Goal: Task Accomplishment & Management: Use online tool/utility

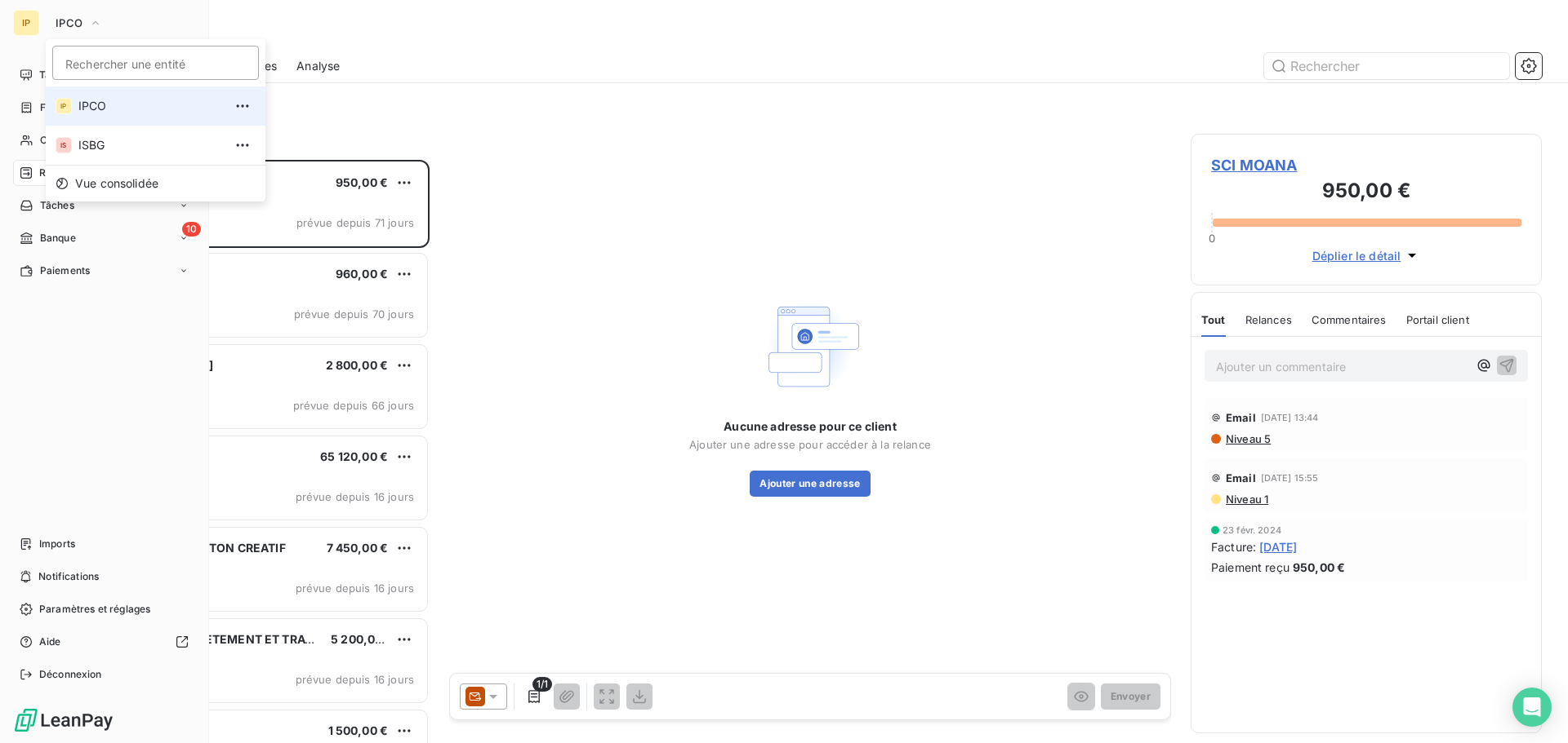
scroll to position [571, 339]
click at [84, 137] on span "ISBG" at bounding box center [151, 145] width 145 height 17
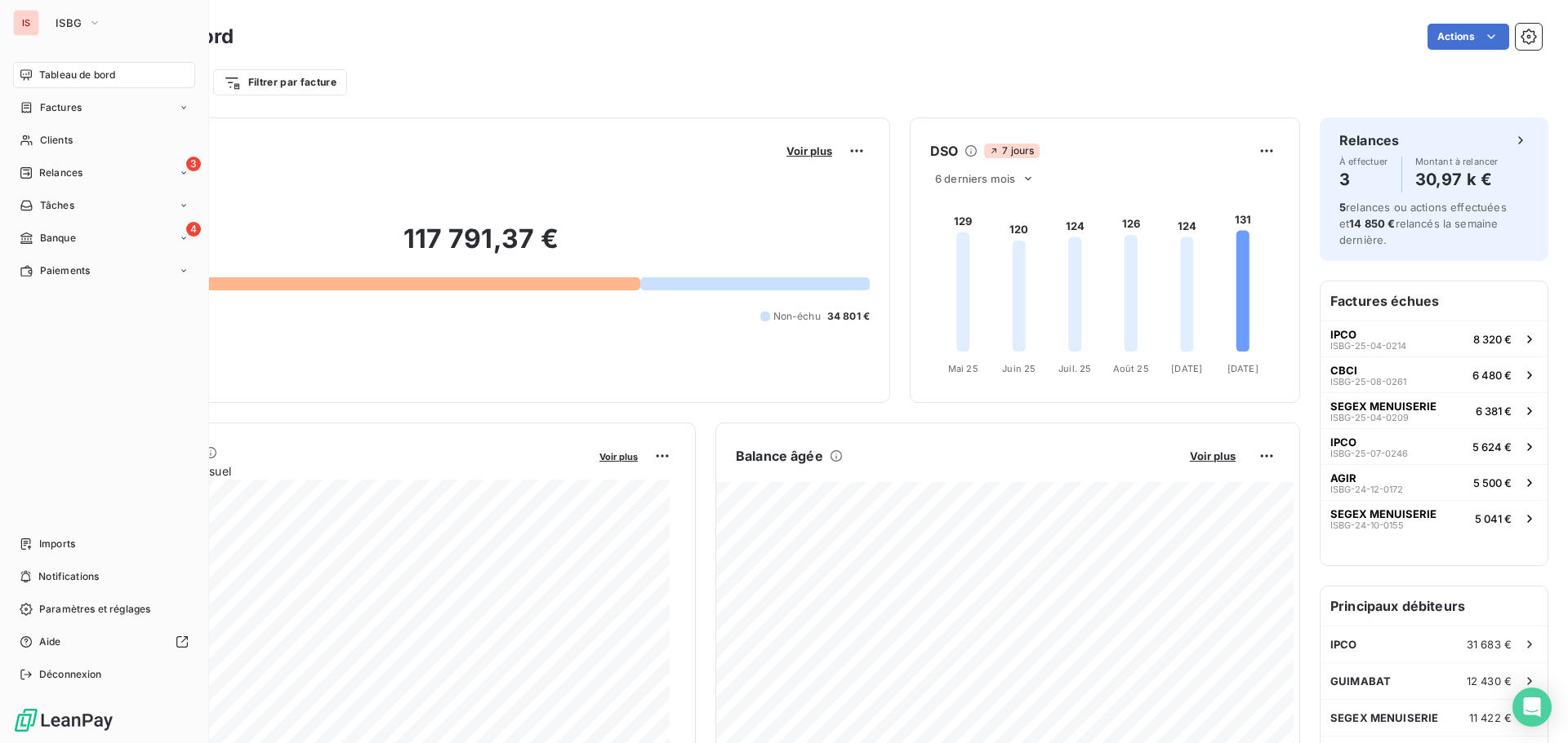
click at [1471, 33] on html "IS ISBG Tableau de bord Factures Clients 3 Relances Tâches 4 Banque Paiements I…" at bounding box center [784, 371] width 1568 height 743
click at [69, 542] on span "Imports" at bounding box center [56, 544] width 36 height 15
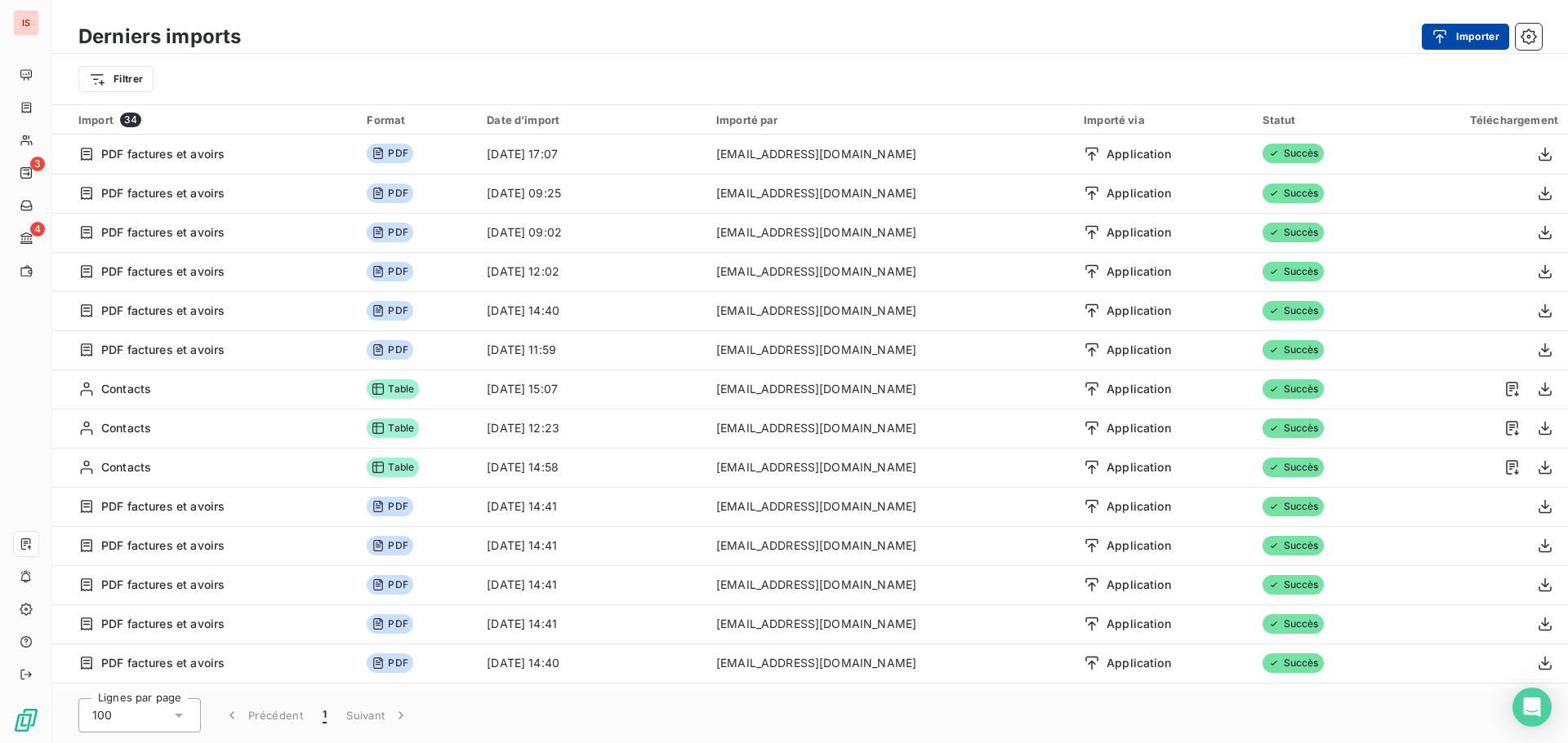
click at [1474, 41] on button "Importer" at bounding box center [1465, 37] width 87 height 26
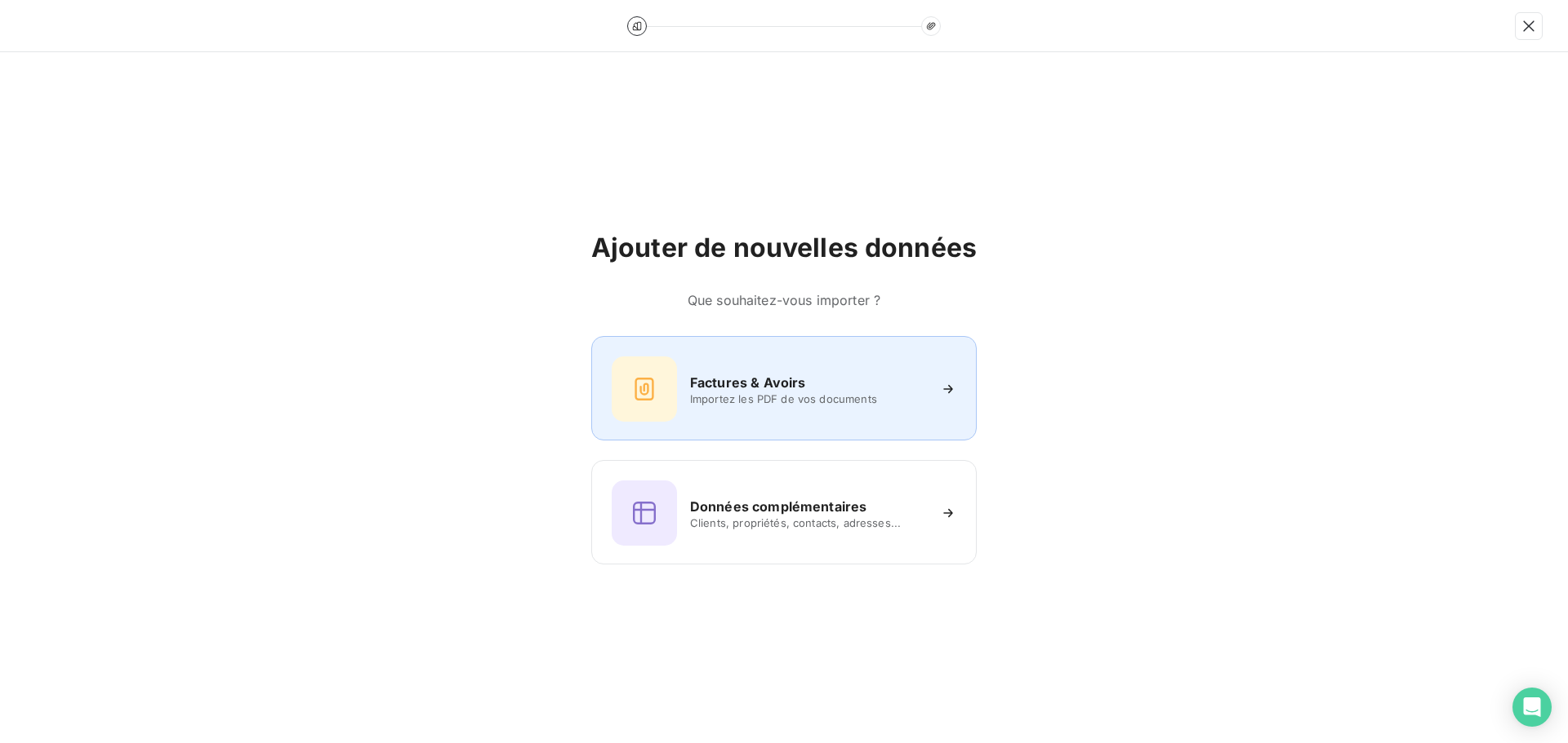
click at [733, 388] on h6 "Factures & Avoirs" at bounding box center [747, 383] width 116 height 19
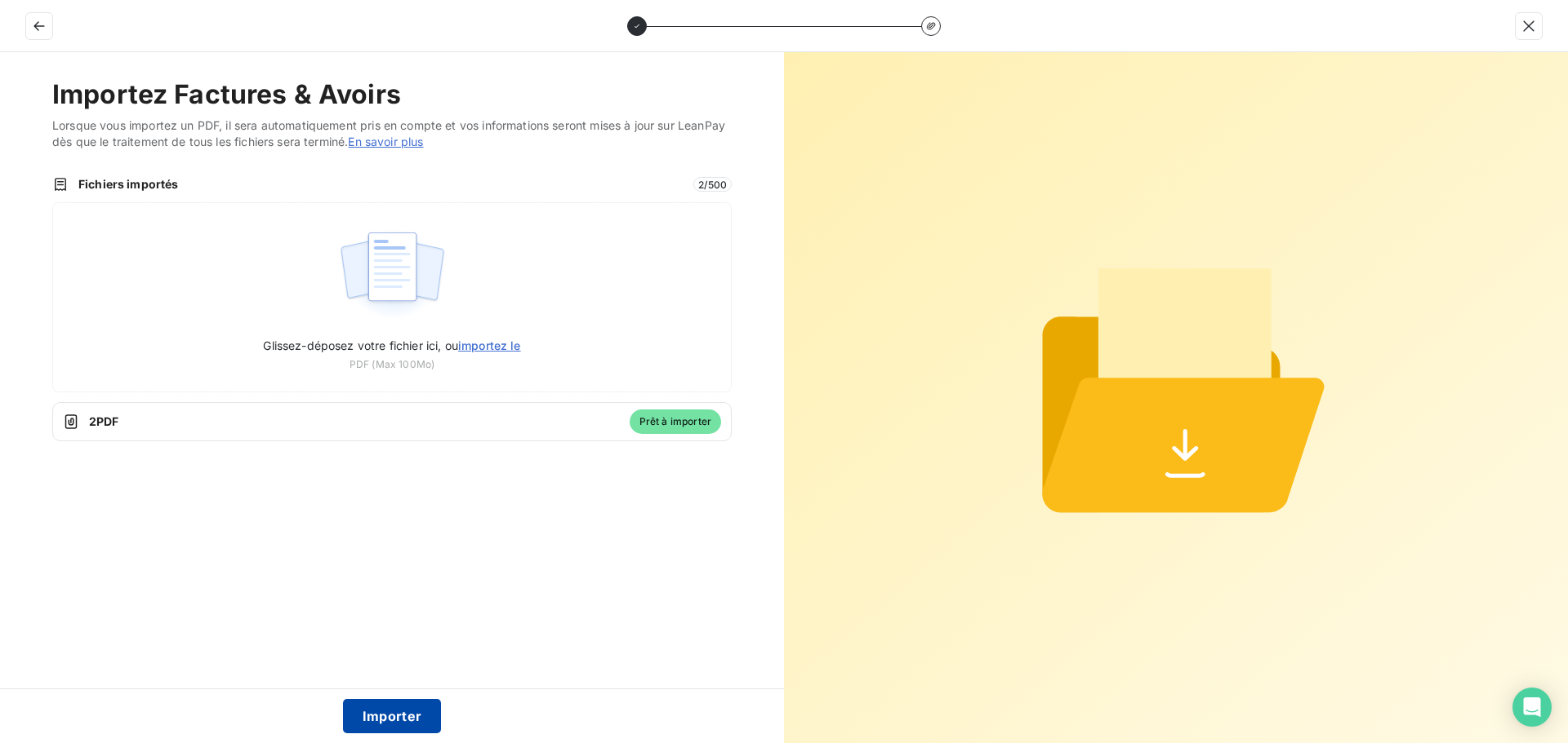
click at [394, 710] on button "Importer" at bounding box center [392, 716] width 99 height 34
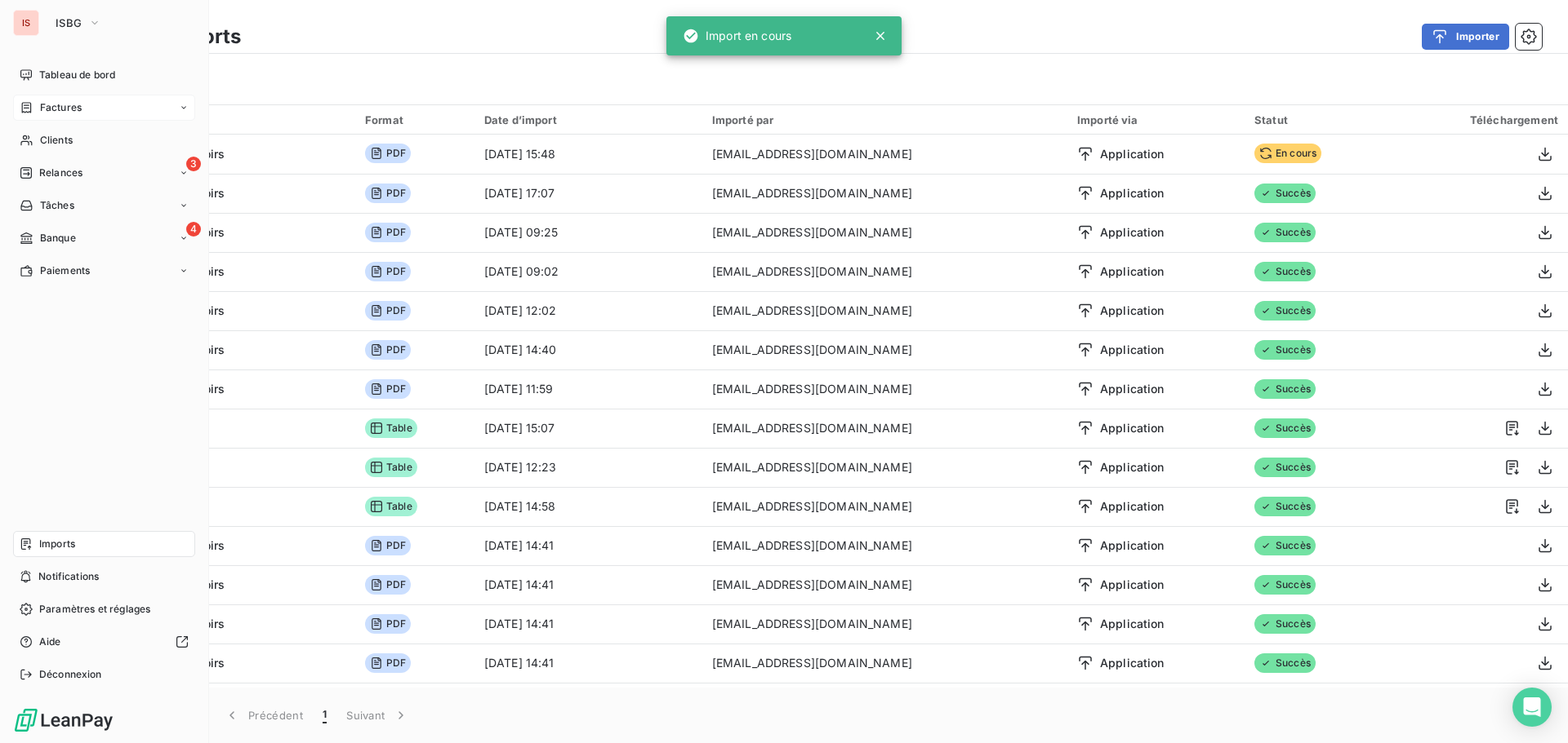
click at [61, 108] on span "Factures" at bounding box center [60, 108] width 41 height 15
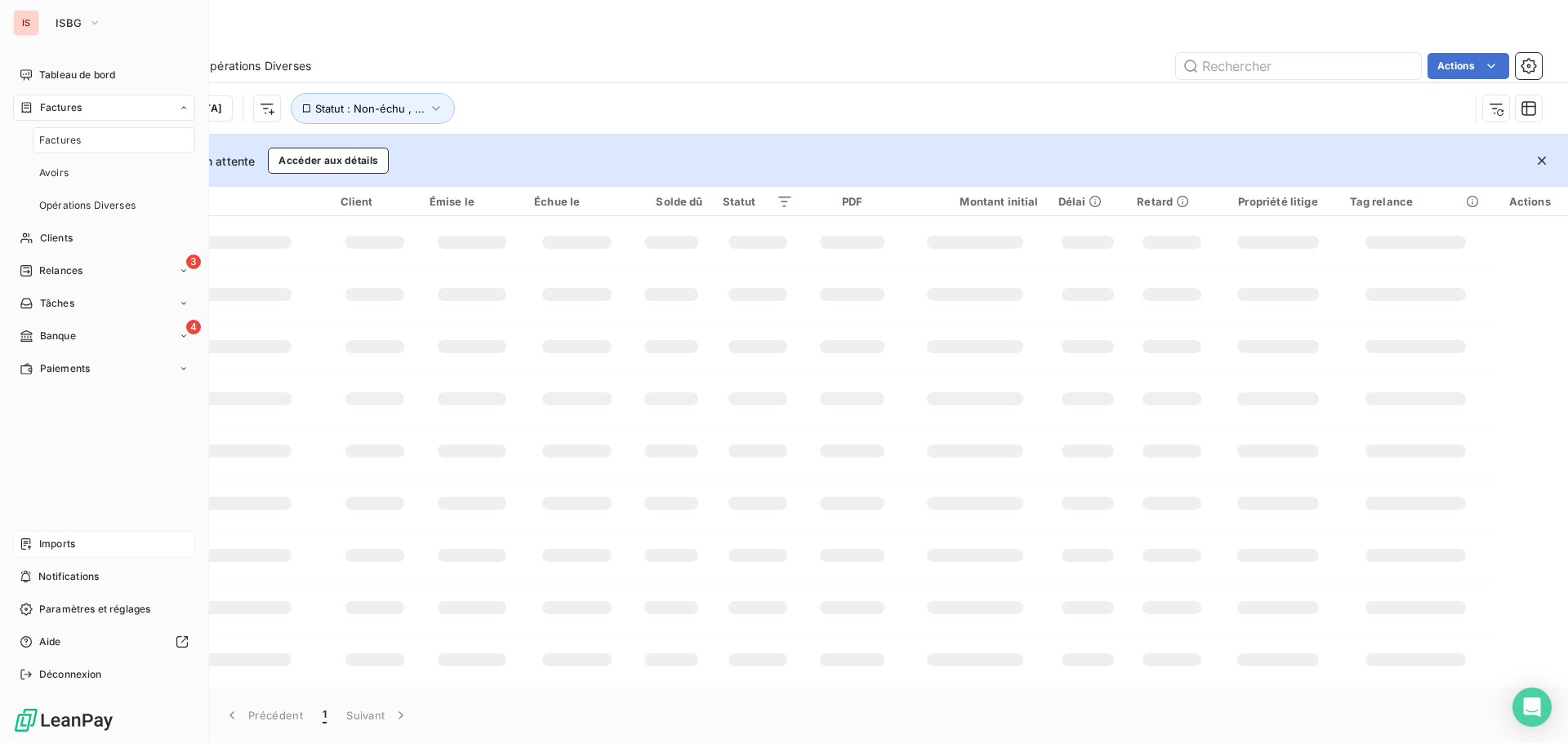
click at [61, 130] on div "Factures" at bounding box center [114, 140] width 162 height 26
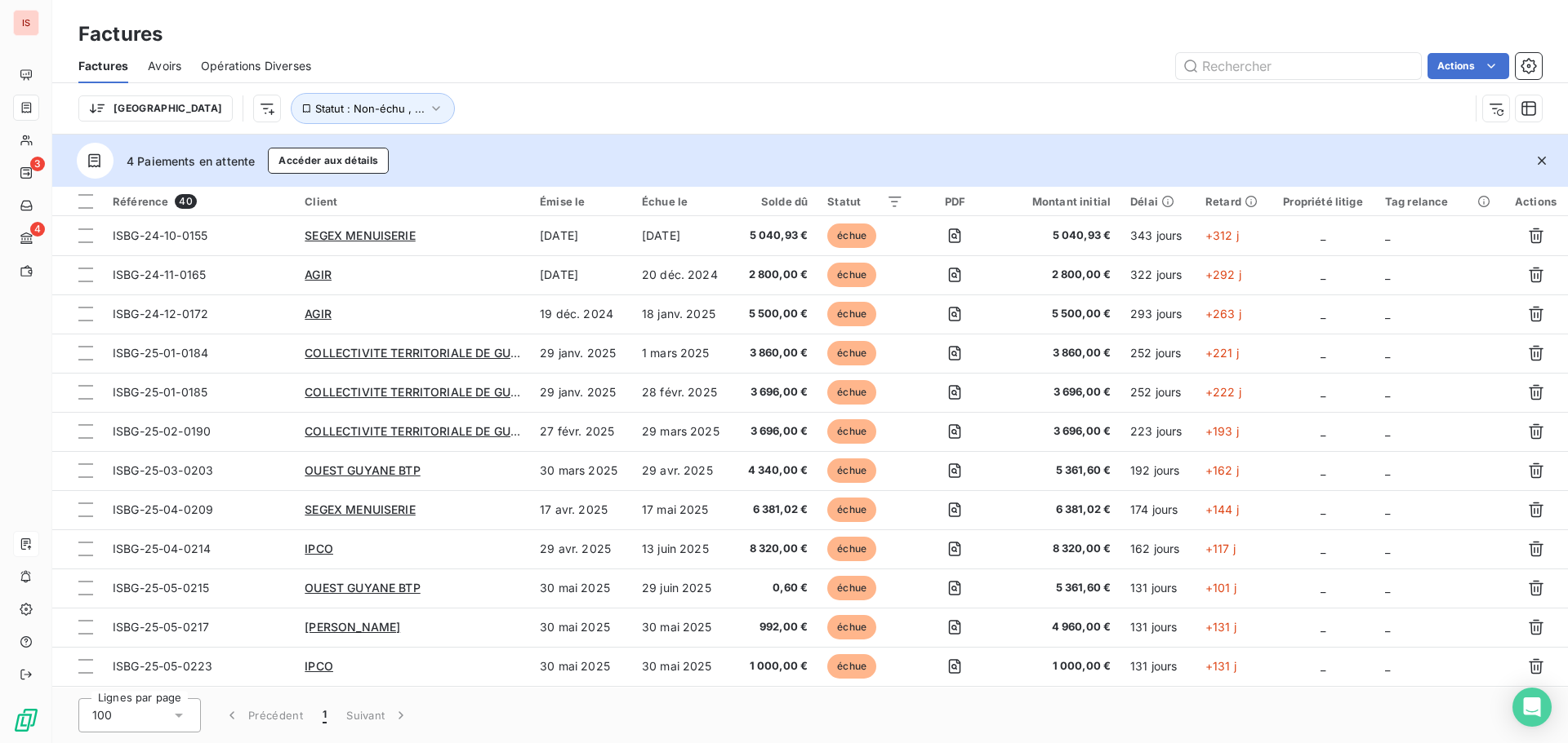
click at [1545, 160] on icon "button" at bounding box center [1542, 160] width 17 height 17
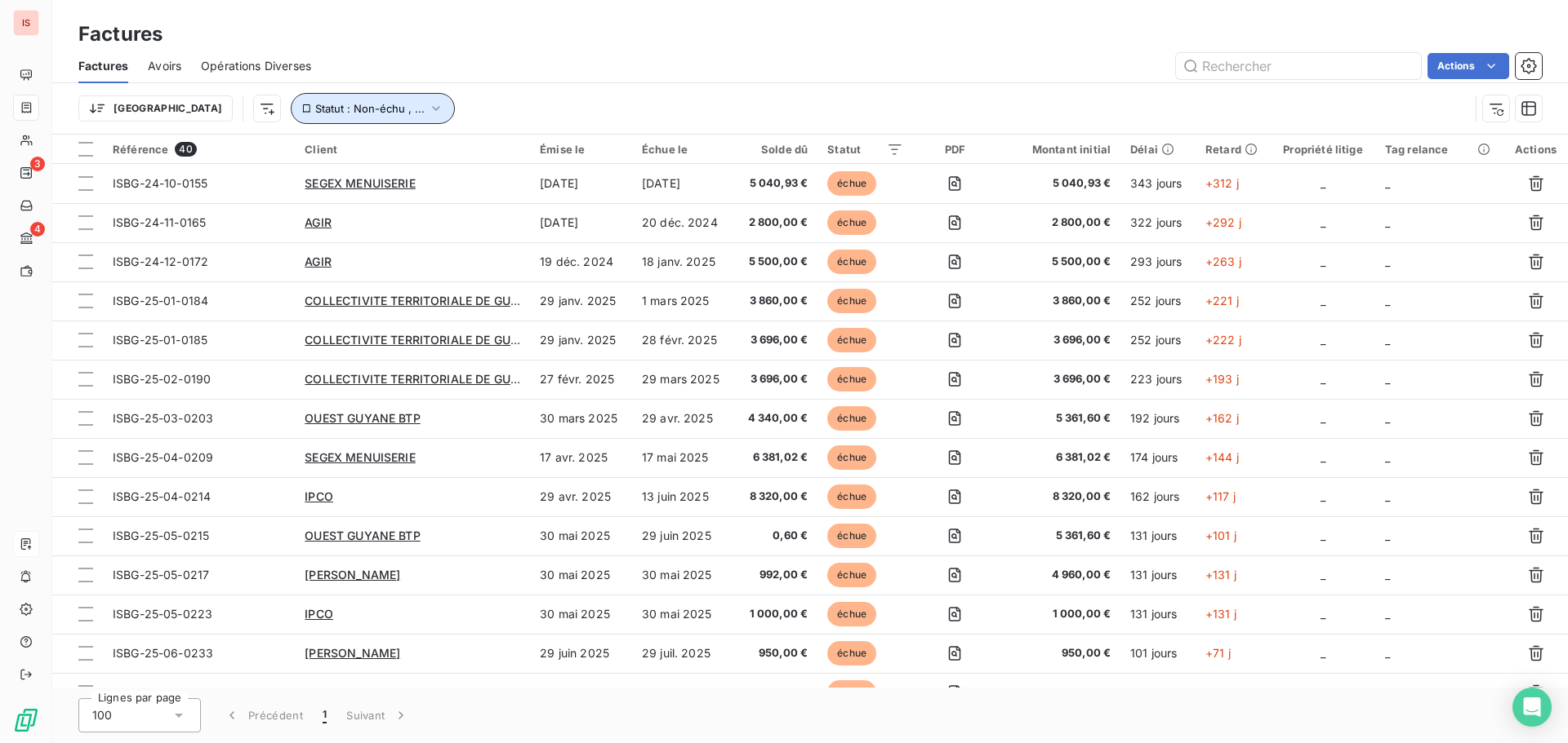
click at [358, 106] on button "Statut : Non-échu , ..." at bounding box center [373, 108] width 164 height 31
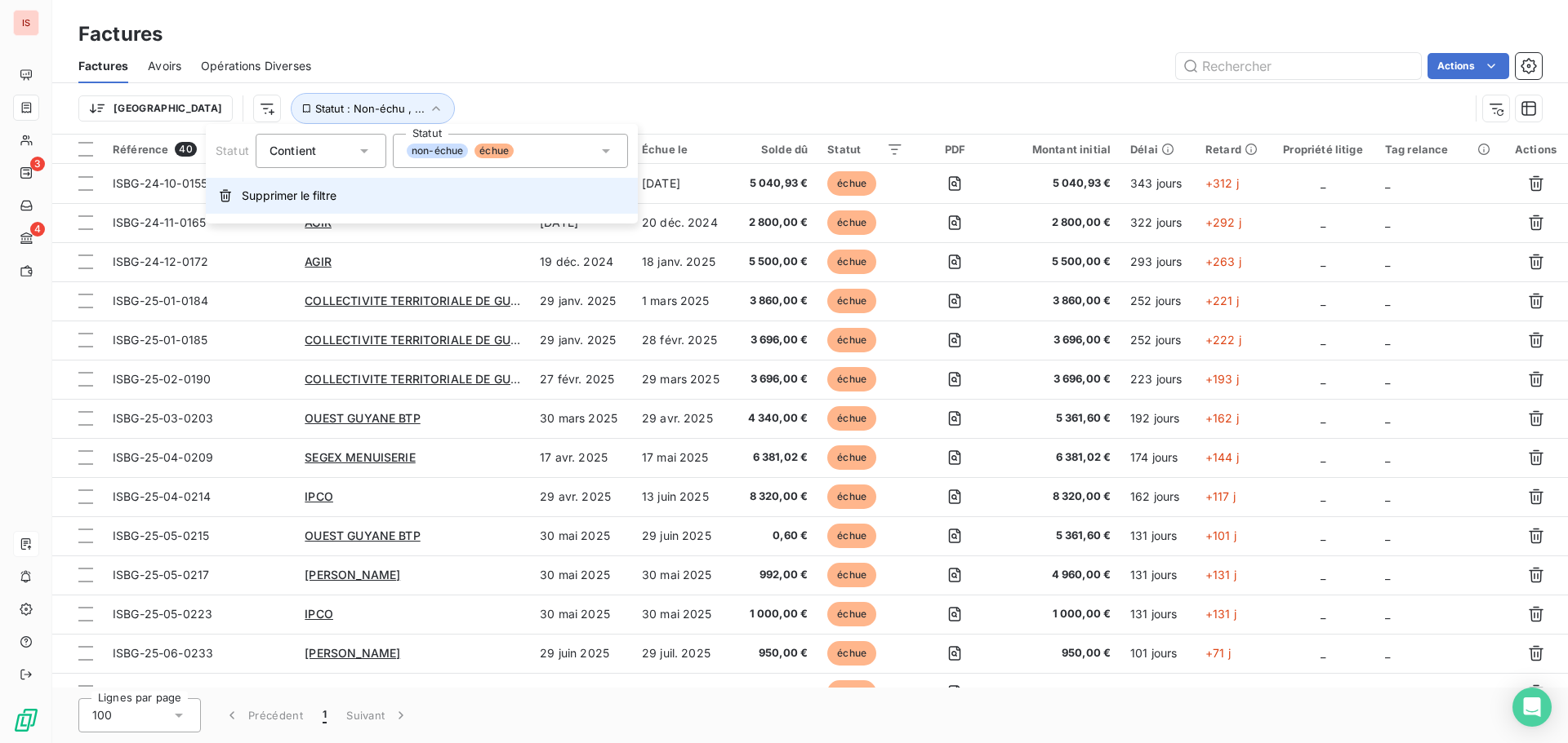
click at [274, 192] on span "Supprimer le filtre" at bounding box center [288, 196] width 94 height 17
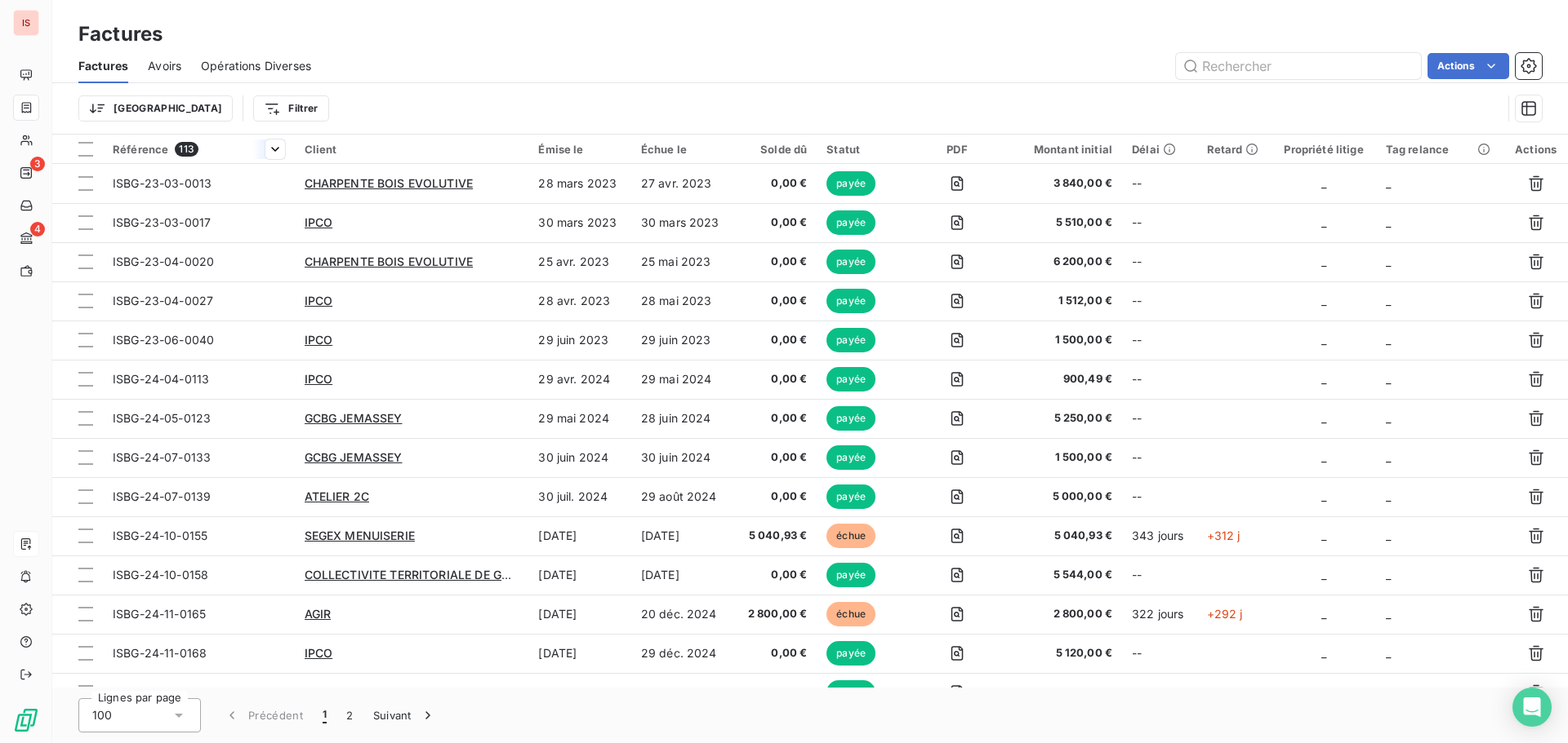
click at [145, 151] on span "Référence" at bounding box center [140, 149] width 56 height 13
click at [205, 215] on span "Trier par ordre décroissant" at bounding box center [198, 219] width 146 height 17
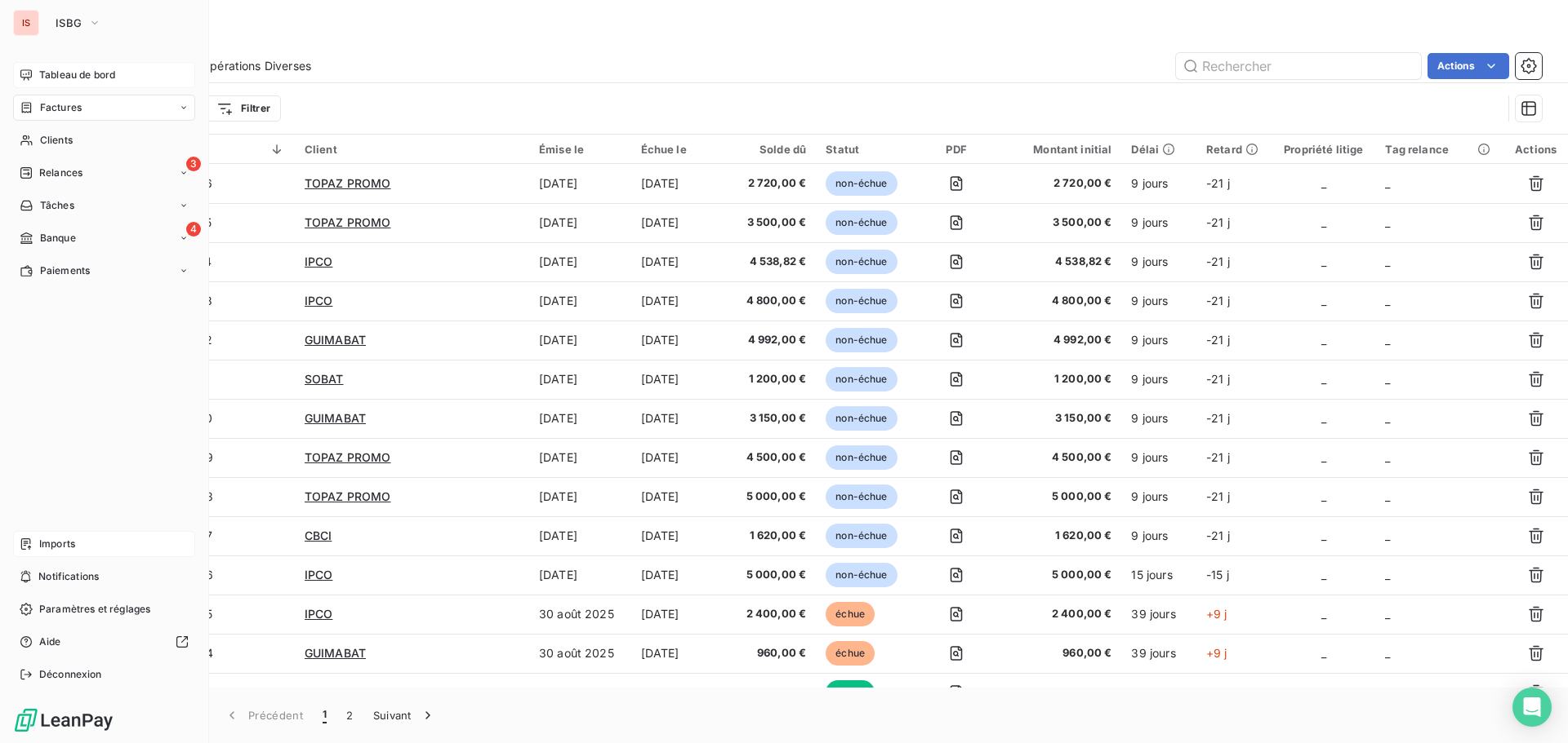
click at [59, 62] on div "Tableau de bord" at bounding box center [104, 75] width 182 height 26
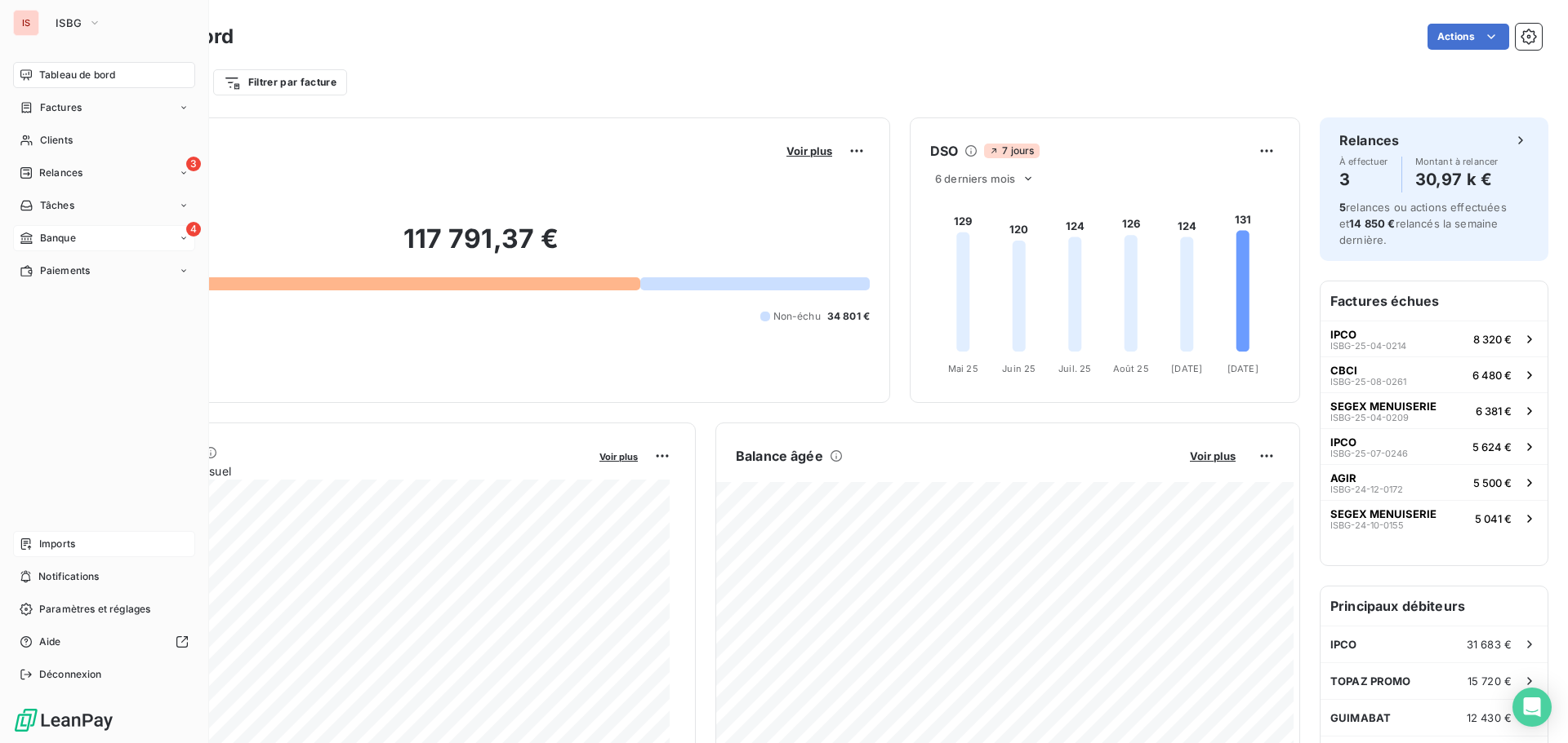
click at [46, 231] on span "Banque" at bounding box center [57, 238] width 36 height 15
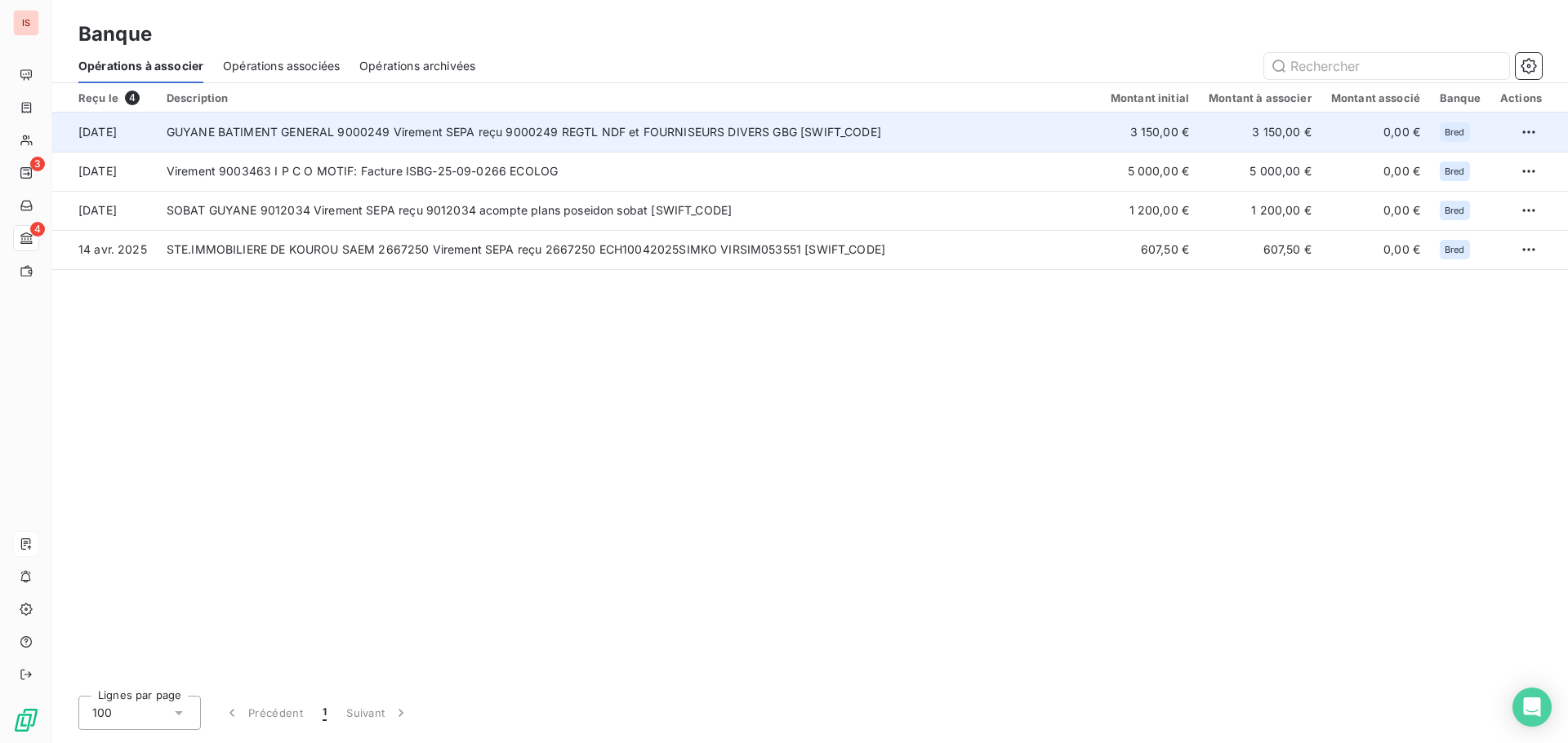
click at [667, 127] on td "GUYANE BATIMENT GENERAL 9000249 Virement SEPA reçu 9000249 REGTL NDF et FOURNIS…" at bounding box center [629, 132] width 944 height 39
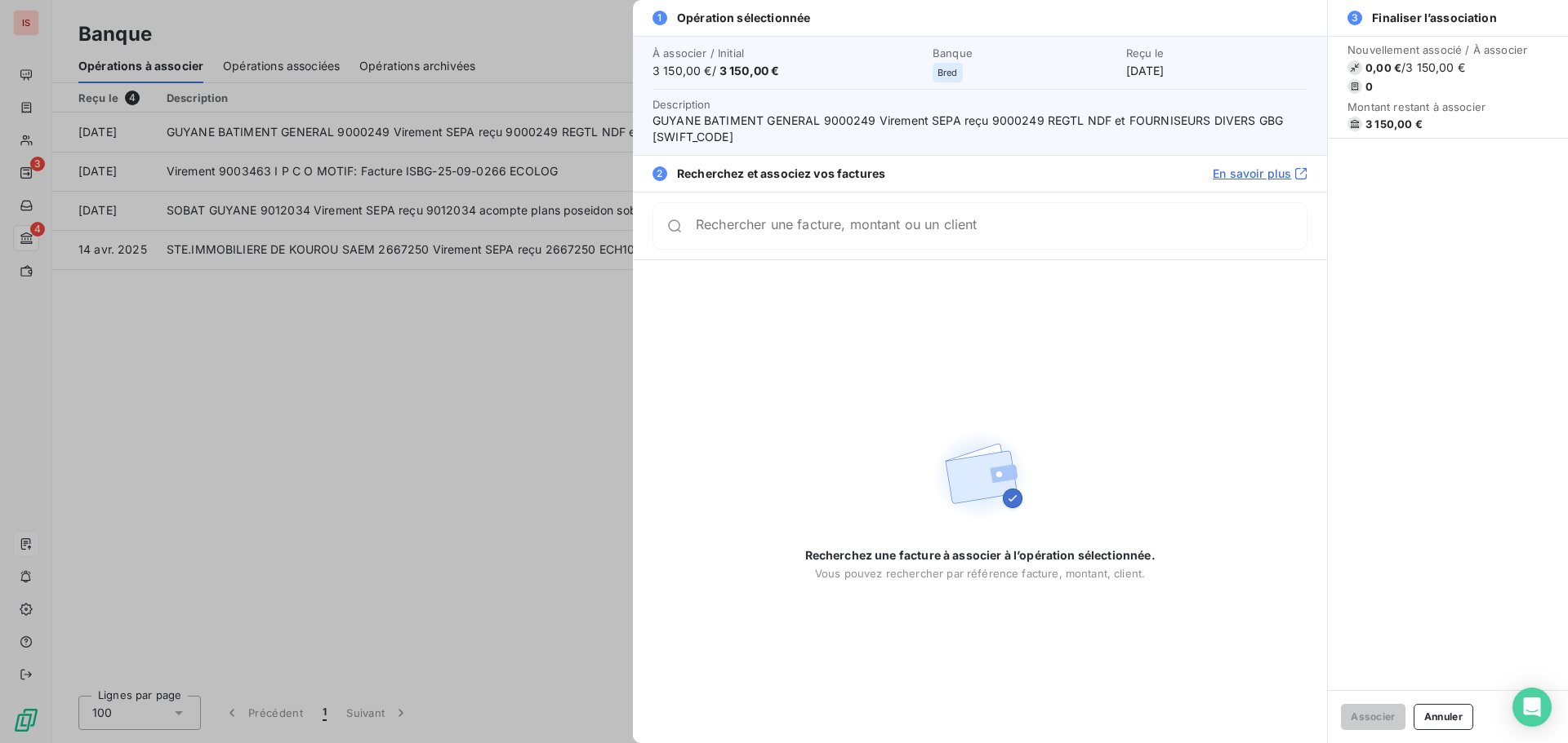
click at [775, 233] on input "Rechercher une facture, montant ou un client" at bounding box center [1001, 226] width 611 height 17
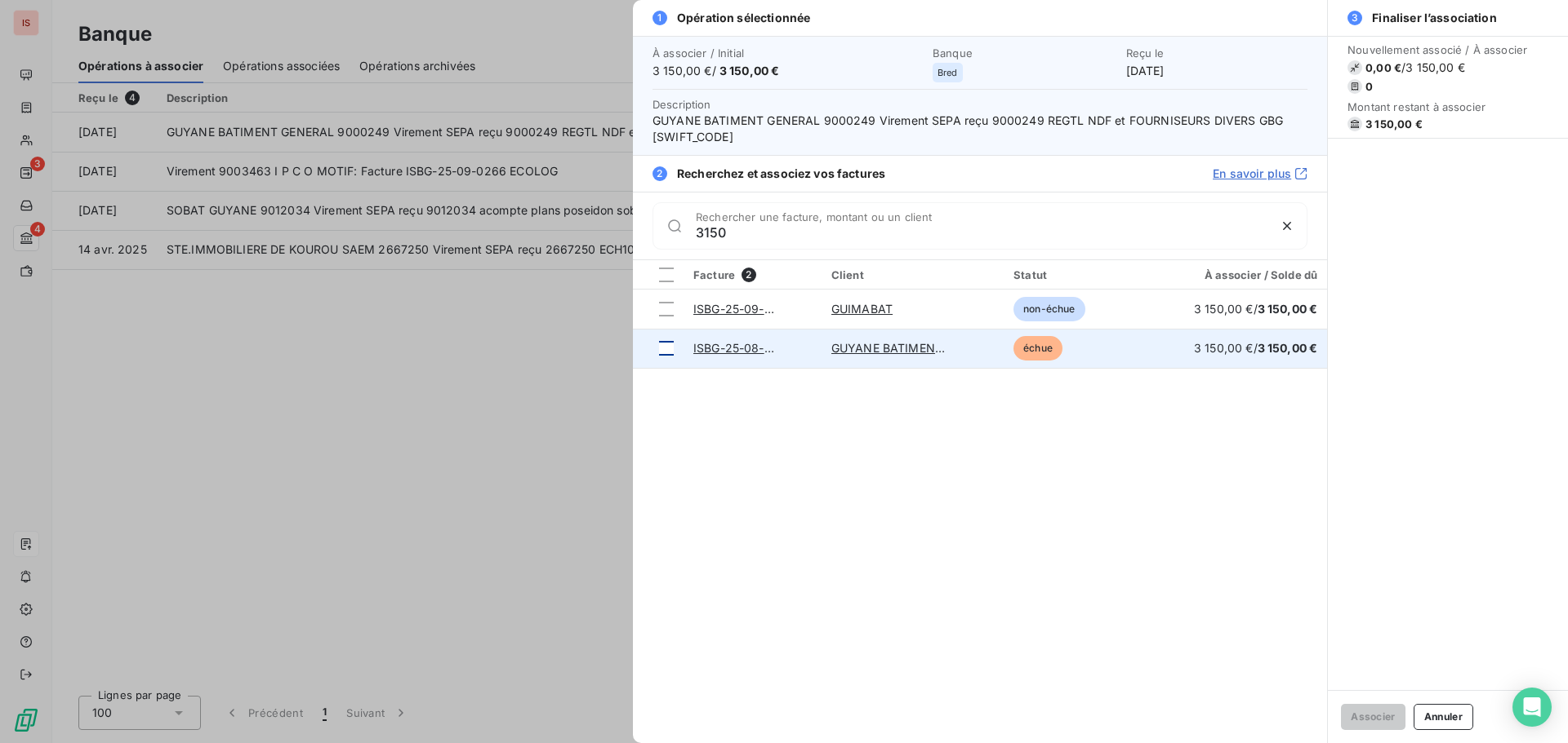
type input "3150"
click at [668, 349] on div at bounding box center [666, 348] width 15 height 15
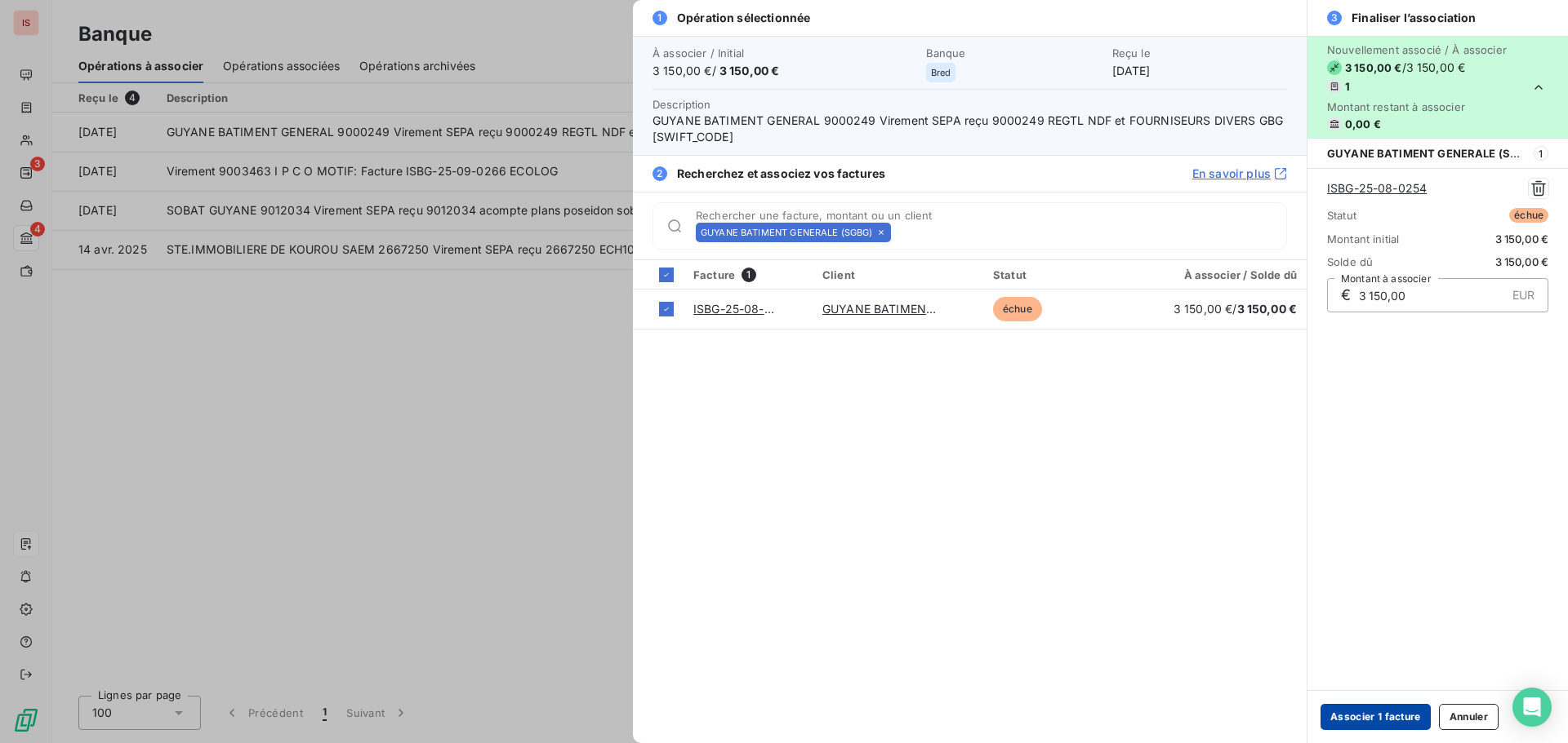
click at [1358, 718] on button "Associer 1 facture" at bounding box center [1375, 717] width 110 height 26
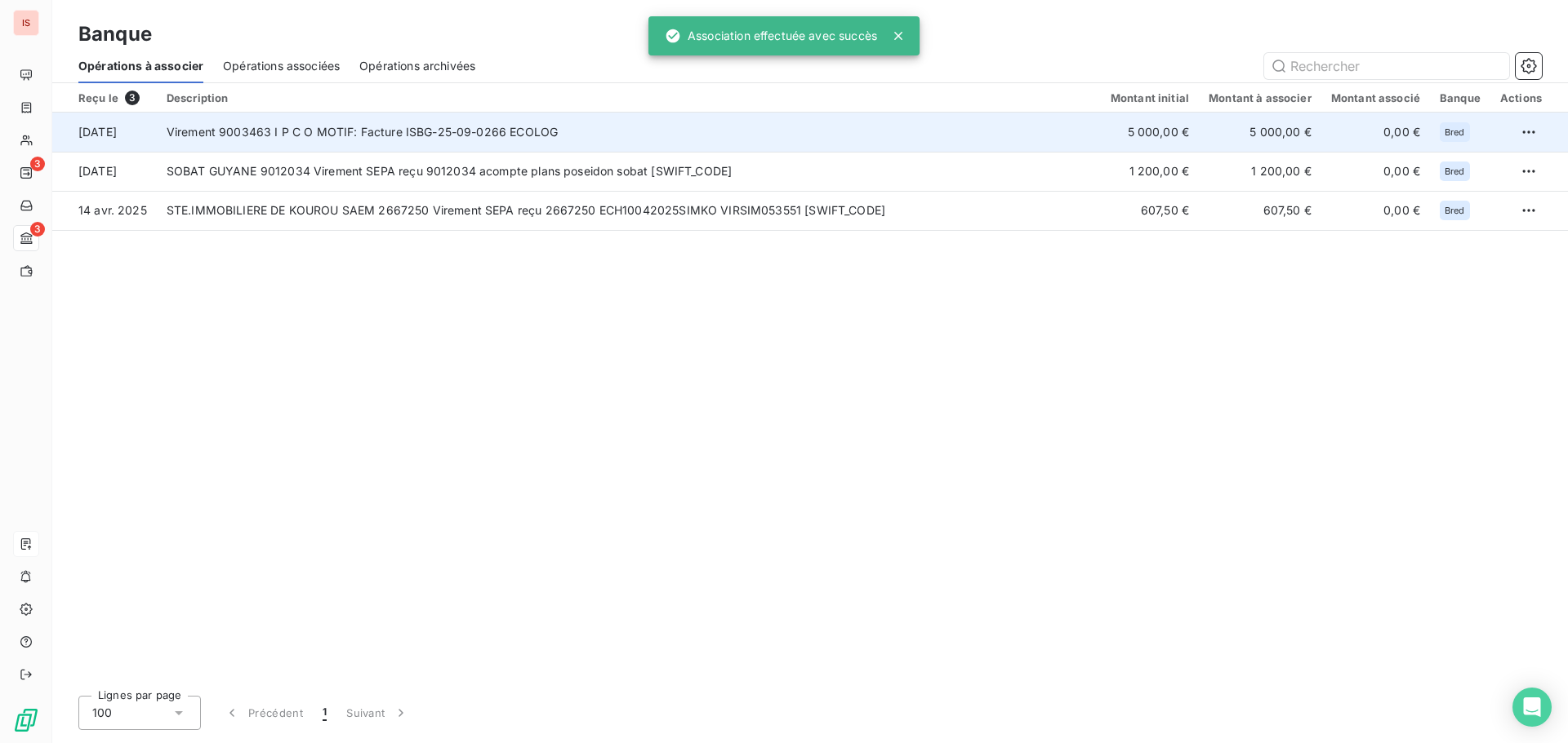
click at [459, 130] on td "Virement 9003463 I P C O MOTIF: Facture ISBG-25-09-0266 ECOLOG" at bounding box center [629, 132] width 944 height 39
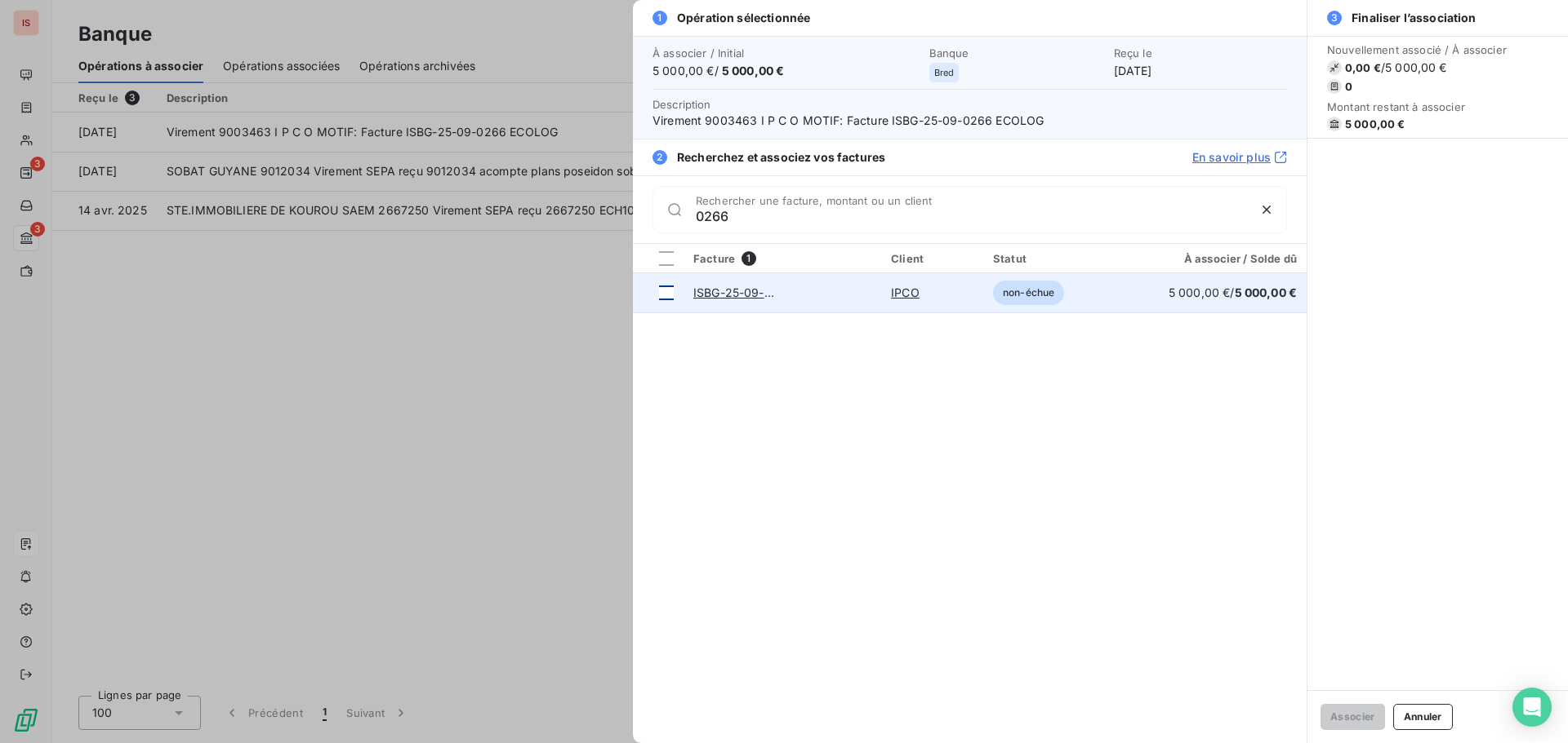
type input "0266"
click at [666, 286] on div at bounding box center [666, 293] width 15 height 15
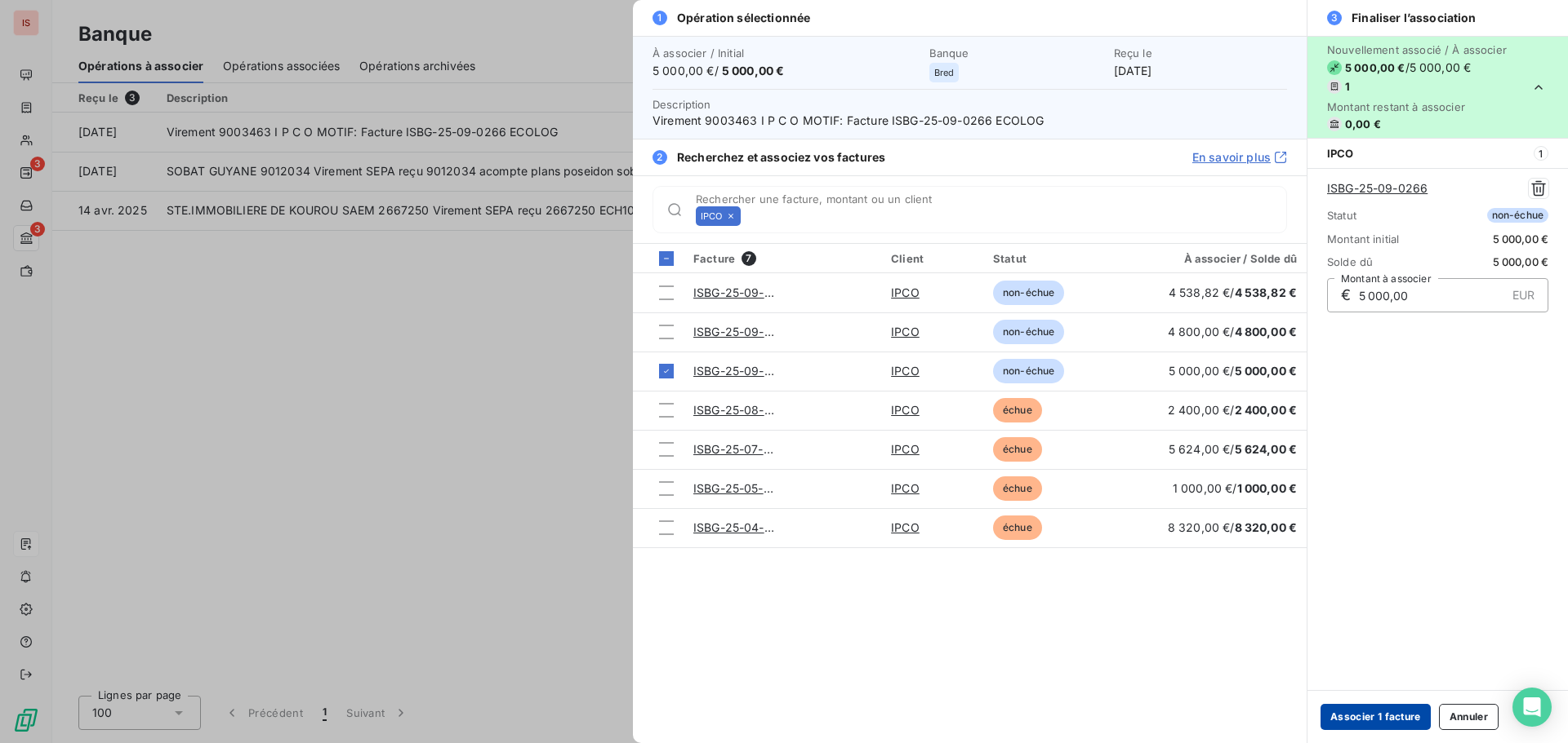
click at [1380, 715] on button "Associer 1 facture" at bounding box center [1375, 717] width 110 height 26
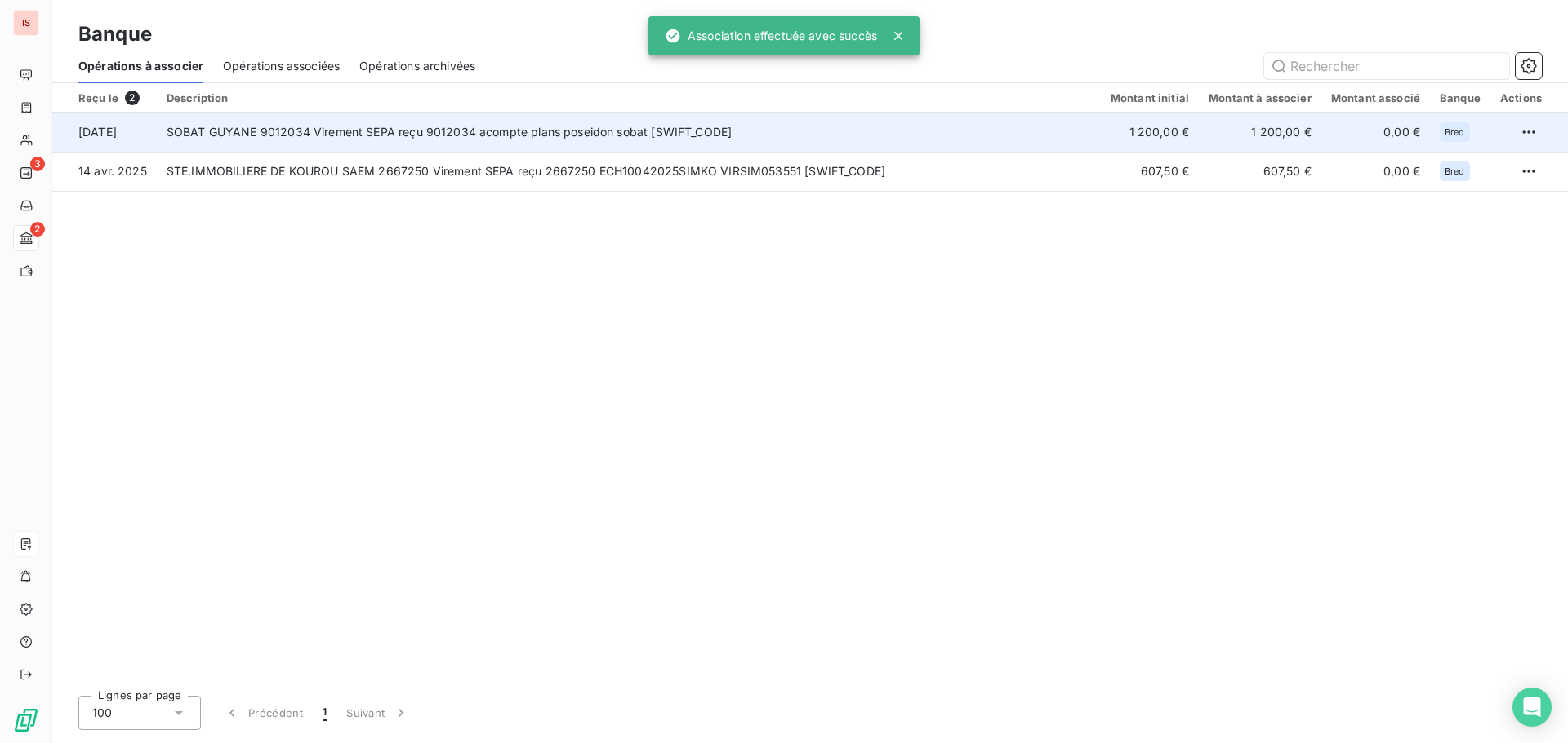
click at [503, 129] on td "SOBAT GUYANE 9012034 Virement SEPA reçu 9012034 acompte plans poseidon sobat [S…" at bounding box center [629, 132] width 944 height 39
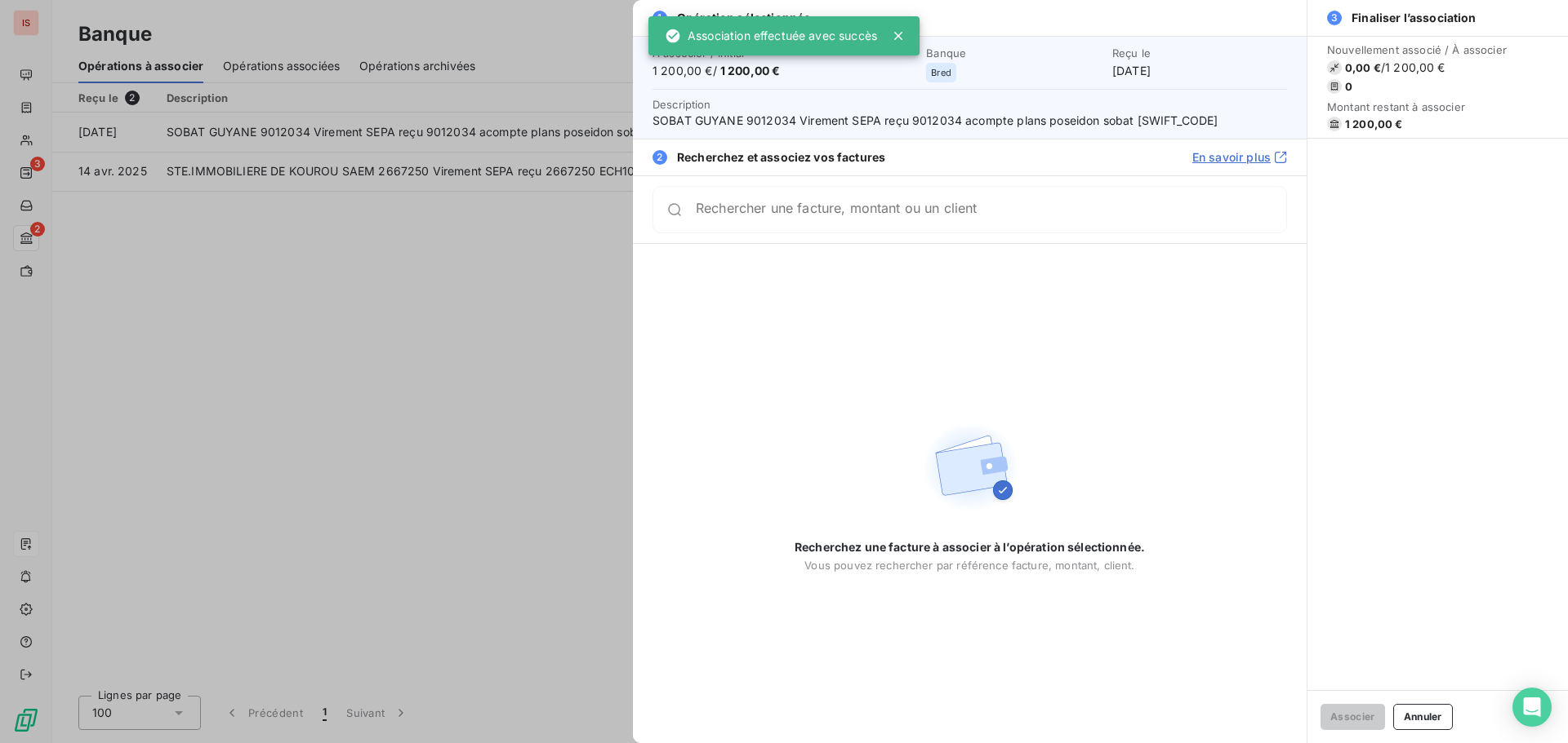
click at [745, 218] on input "Rechercher une facture, montant ou un client" at bounding box center [990, 210] width 590 height 17
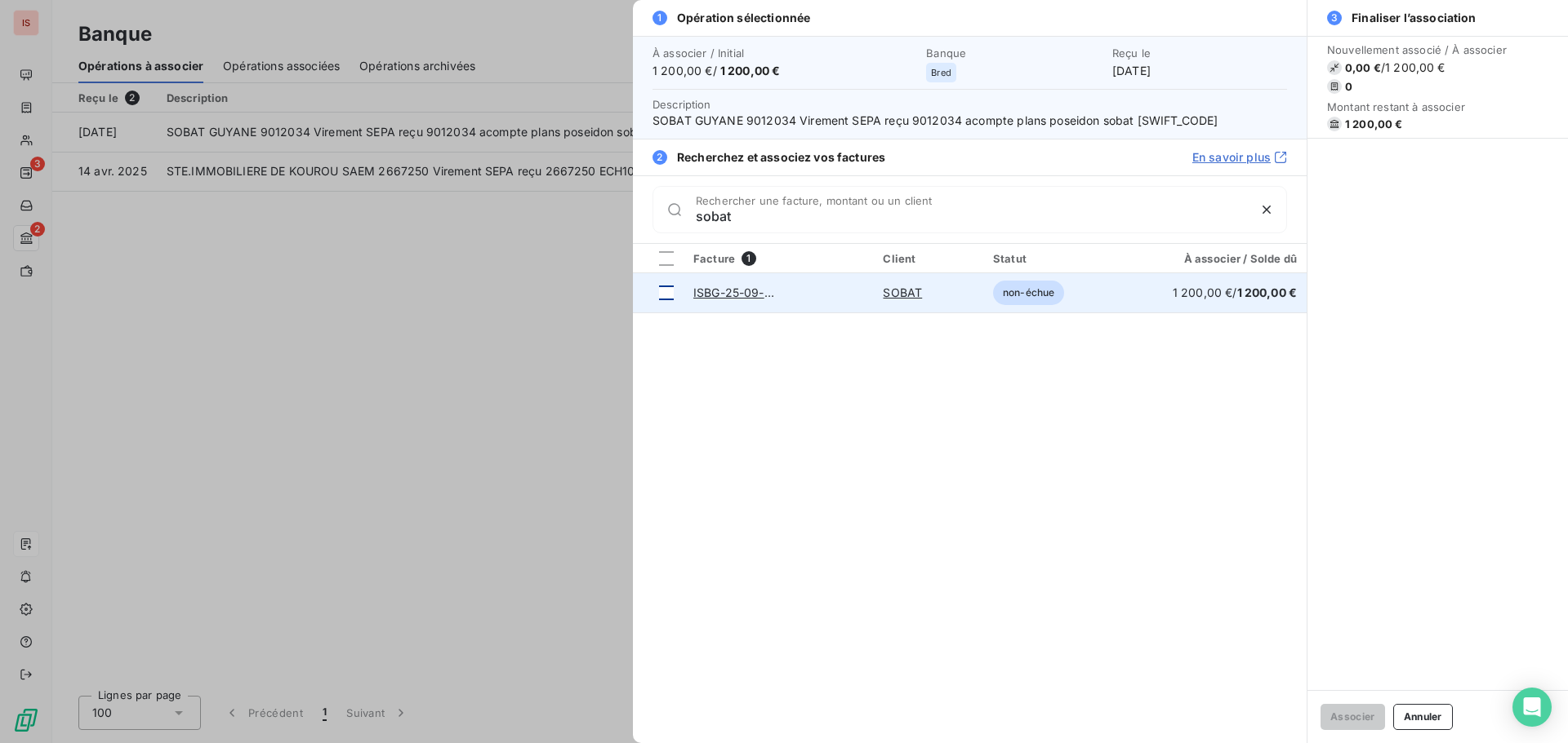
type input "sobat"
click at [666, 289] on div at bounding box center [666, 293] width 15 height 15
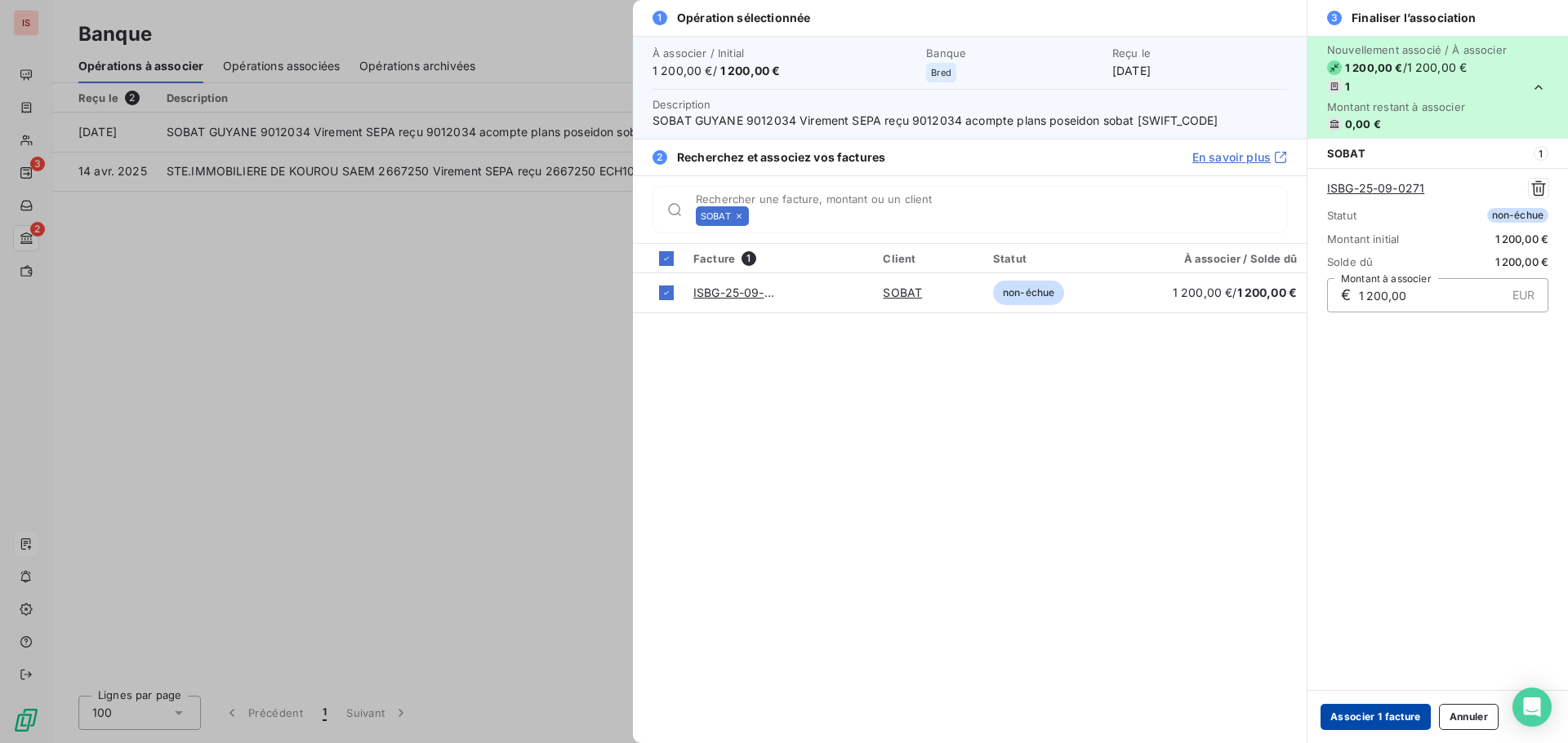
click at [1373, 711] on button "Associer 1 facture" at bounding box center [1375, 717] width 110 height 26
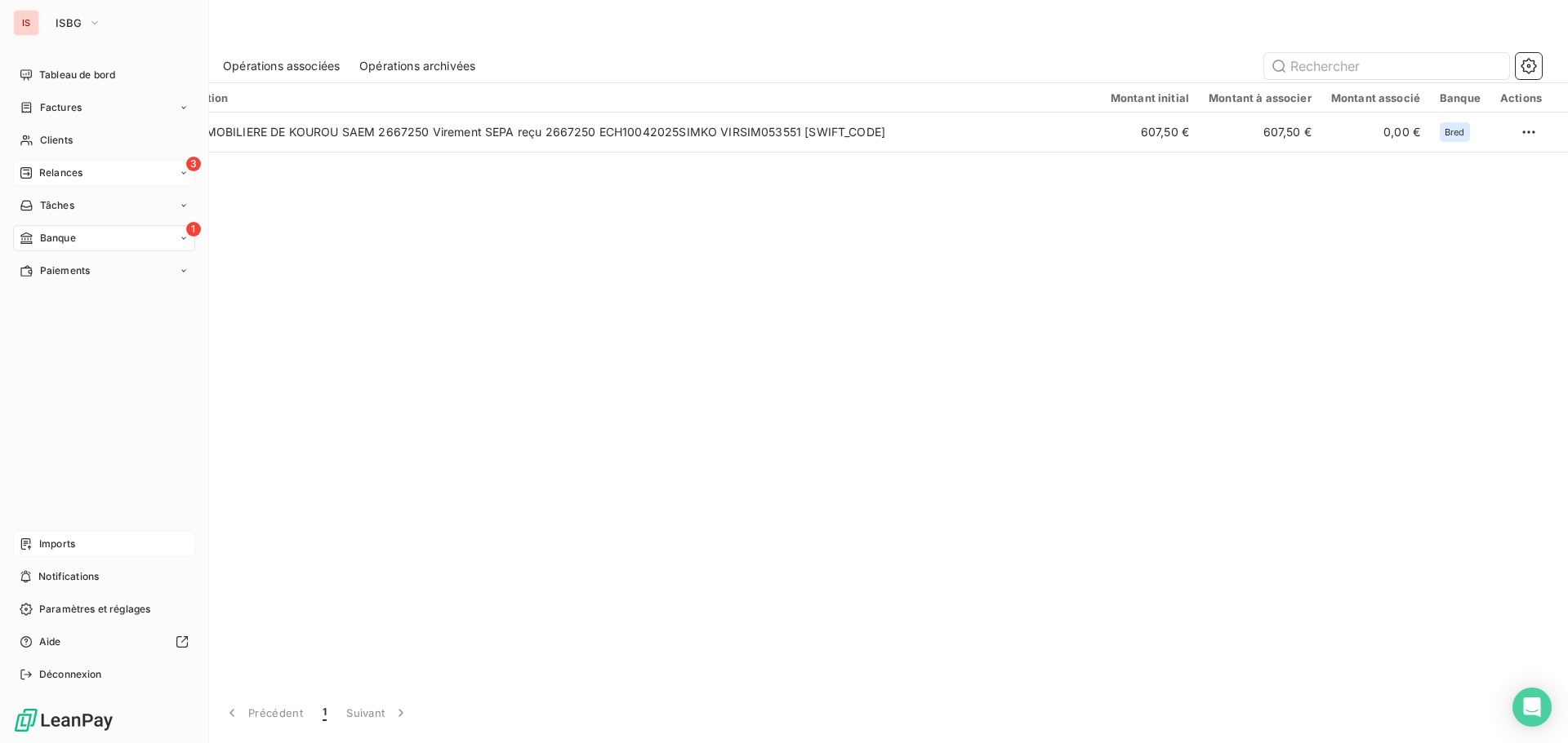
click at [58, 173] on span "Relances" at bounding box center [60, 173] width 43 height 15
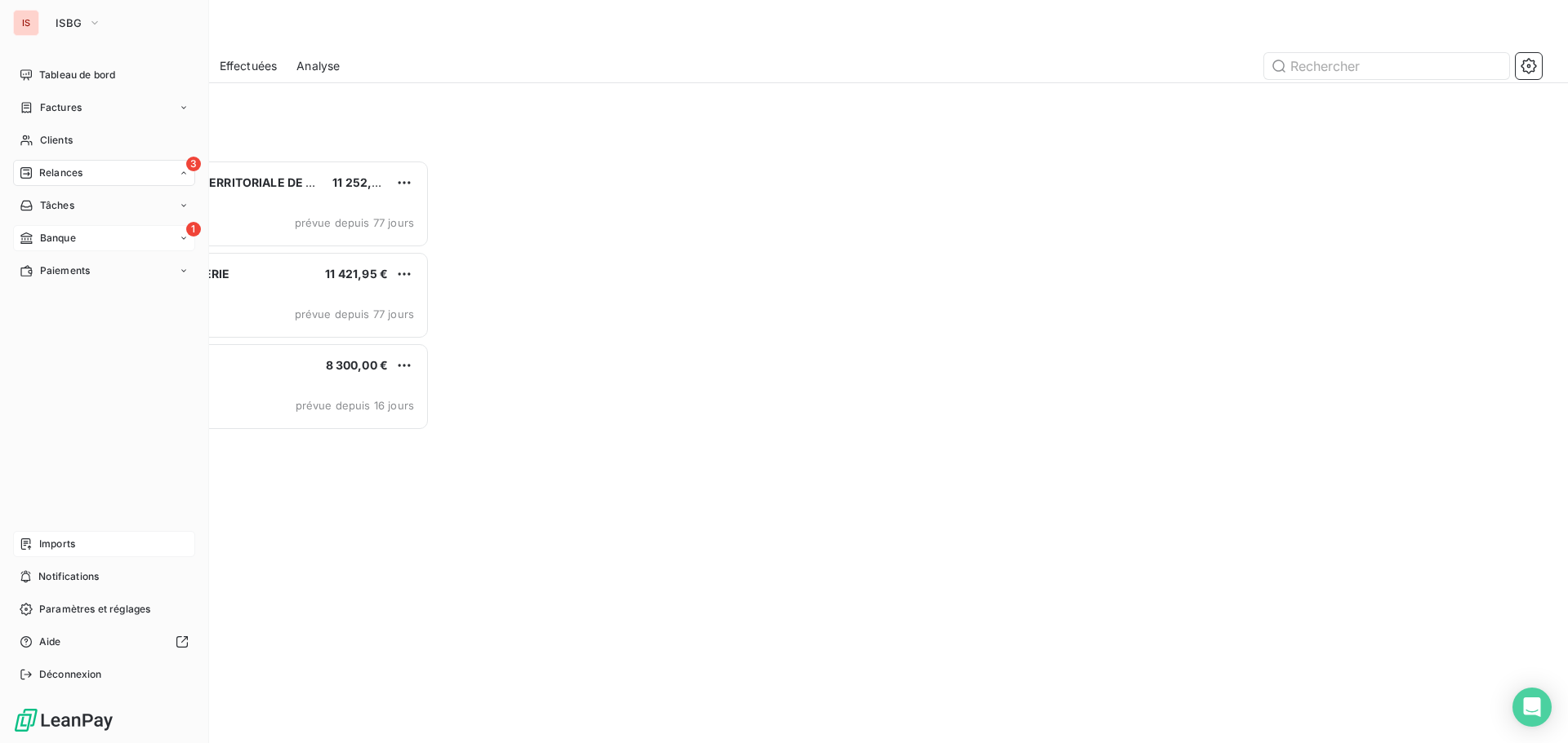
scroll to position [571, 339]
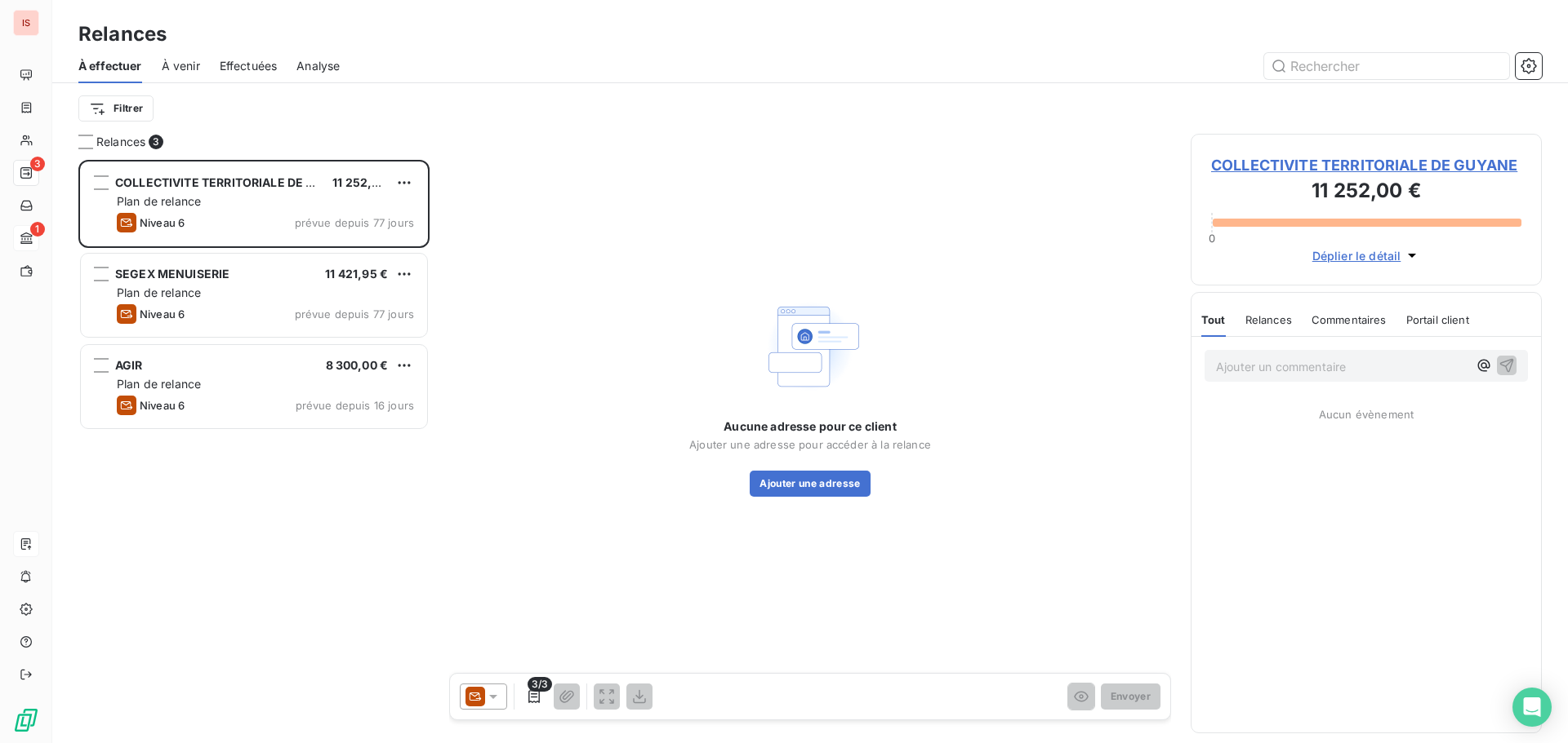
click at [303, 110] on div "Filtrer" at bounding box center [810, 108] width 1463 height 31
